Goal: Task Accomplishment & Management: Manage account settings

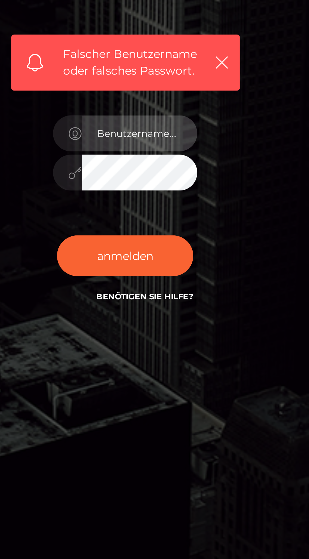
type input "[EMAIL_ADDRESS][DOMAIN_NAME]"
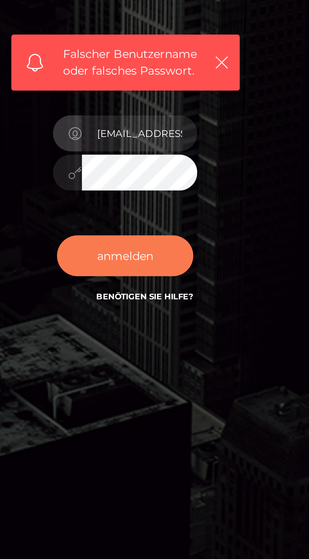
click at [161, 346] on font "anmelden" at bounding box center [154, 343] width 22 height 6
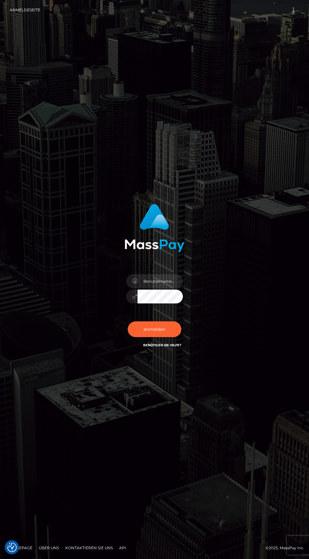
scroll to position [18, 0]
click at [163, 284] on input "text" at bounding box center [159, 281] width 45 height 14
type input "trendstylezz@web.de"
click at [159, 332] on font "anmelden" at bounding box center [154, 330] width 22 height 6
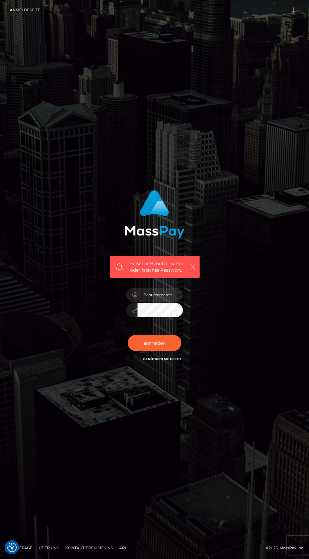
checkbox input "true"
click at [173, 351] on button "anmelden" at bounding box center [155, 343] width 54 height 16
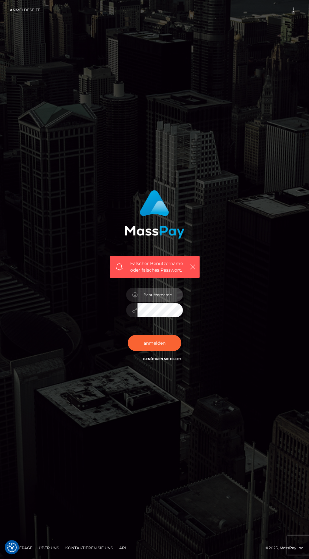
click at [173, 302] on input "text" at bounding box center [159, 295] width 45 height 14
type input "trendstylezz@web.de"
click at [163, 351] on button "anmelden" at bounding box center [155, 343] width 54 height 16
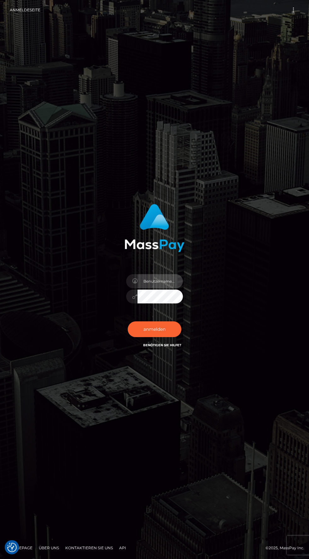
click at [169, 289] on input "text" at bounding box center [159, 281] width 45 height 14
type input "trendstylezz@web.de"
click at [161, 337] on button "anmelden" at bounding box center [155, 330] width 54 height 16
